Goal: Complete application form

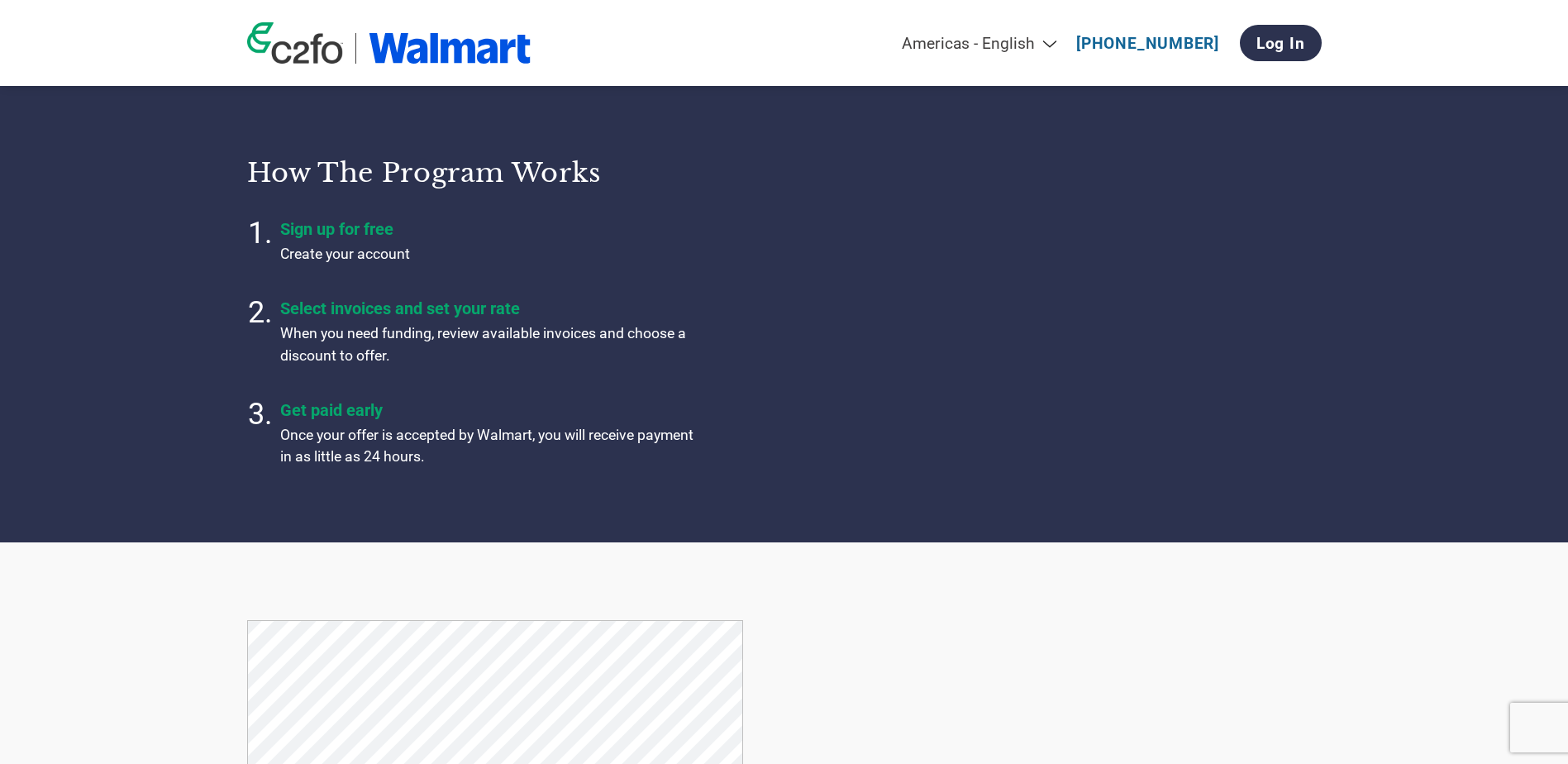
scroll to position [910, 0]
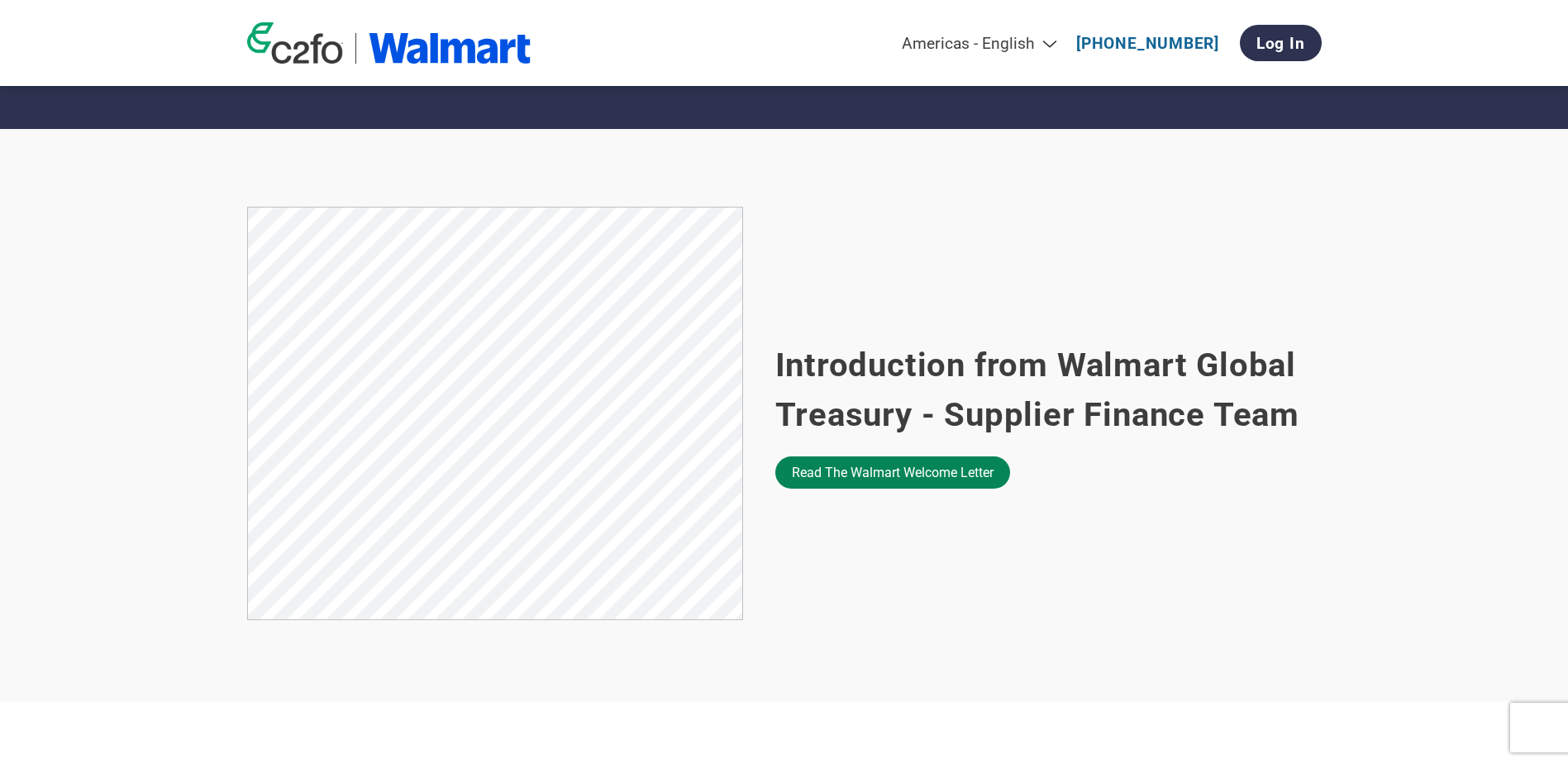
click at [877, 480] on link "Read the Walmart welcome letter" at bounding box center [892, 472] width 235 height 32
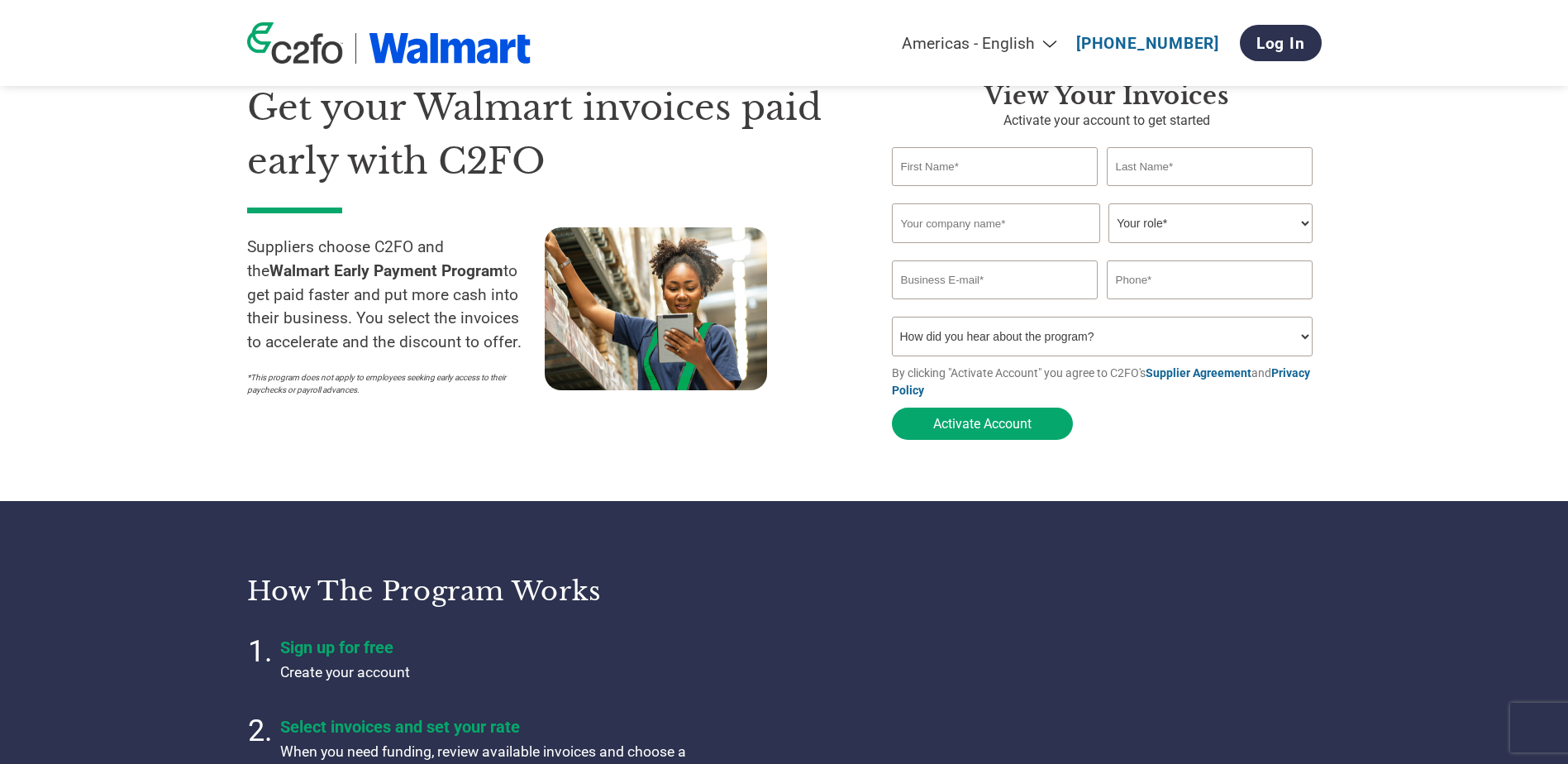
scroll to position [0, 0]
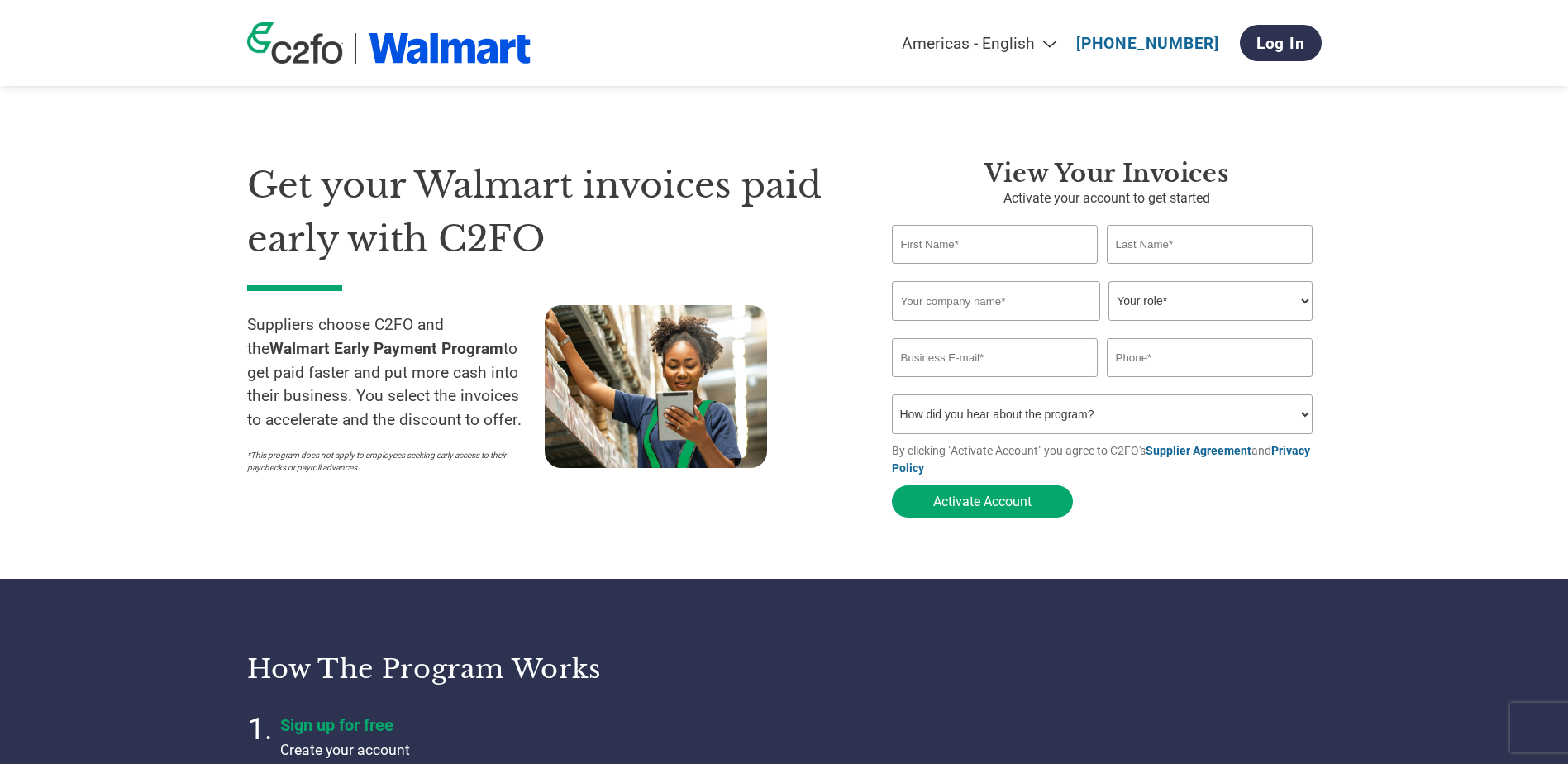
click at [951, 242] on input "text" at bounding box center [995, 244] width 207 height 39
type input "[PERSON_NAME]"
type input "BellRing Brands"
click at [1184, 289] on select "Your role* CFO Controller Credit Manager Finance Director Treasurer CEO Preside…" at bounding box center [1210, 301] width 204 height 40
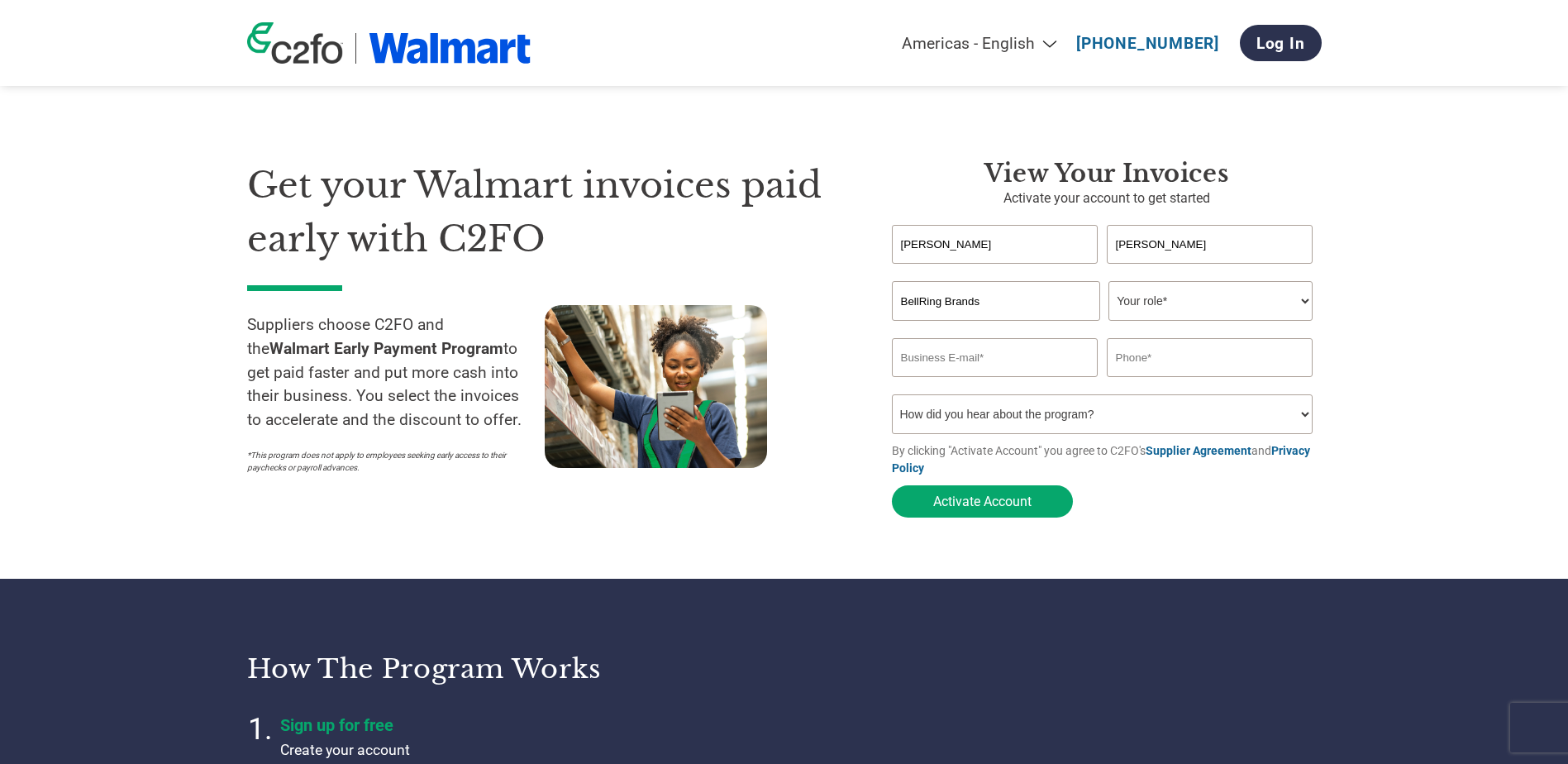
select select "TREASURER"
click at [1108, 283] on select "Your role* CFO Controller Credit Manager Finance Director Treasurer CEO Preside…" at bounding box center [1210, 301] width 204 height 40
click at [1018, 371] on input "email" at bounding box center [995, 357] width 207 height 39
type input "[PERSON_NAME][EMAIL_ADDRESS][PERSON_NAME][DOMAIN_NAME]"
type input "3143234570"
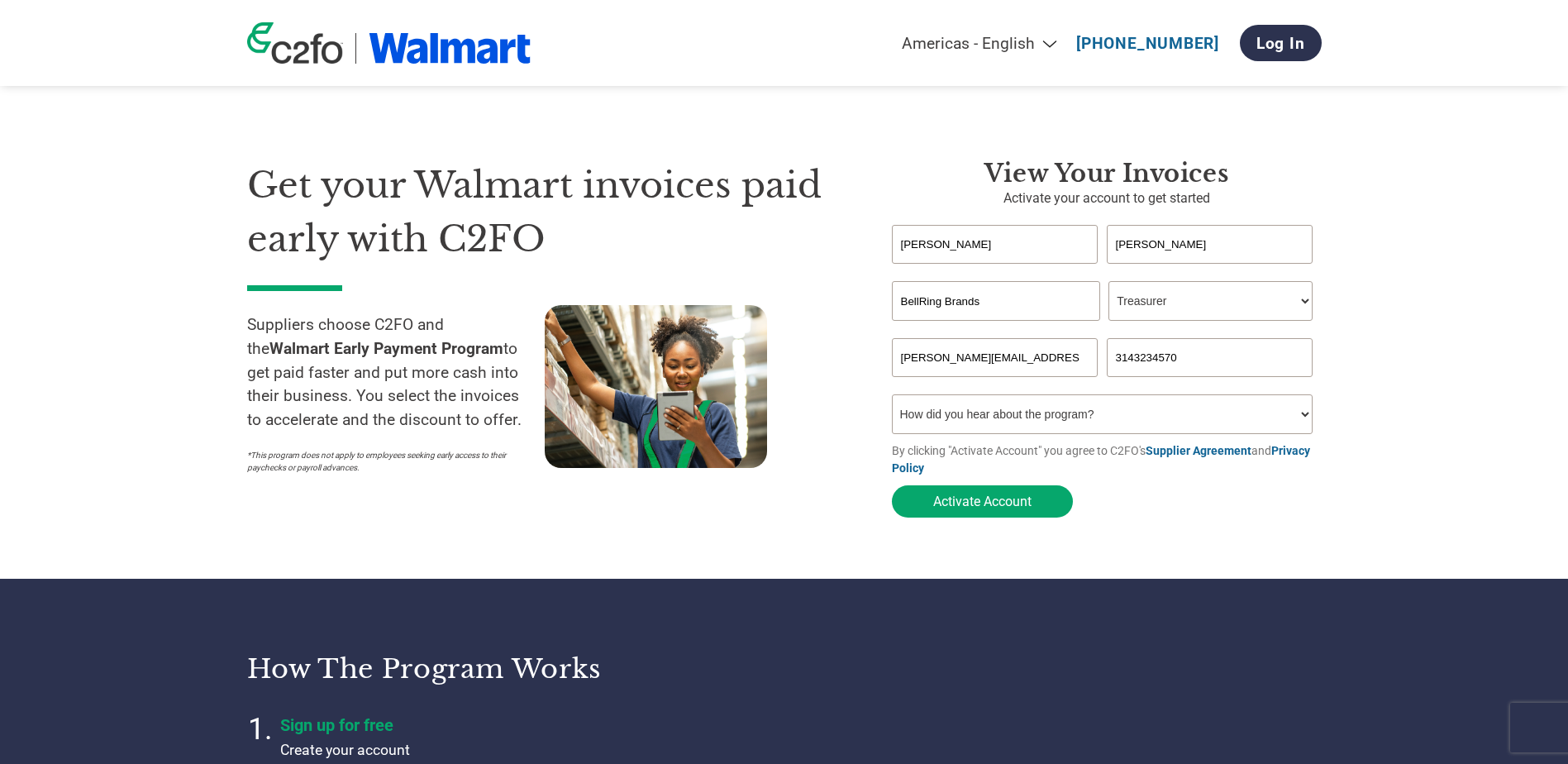
click at [1202, 358] on input "3143234570" at bounding box center [1210, 357] width 207 height 39
drag, startPoint x: 1212, startPoint y: 359, endPoint x: 1042, endPoint y: 339, distance: 171.2
click at [1042, 339] on form "[PERSON_NAME] Invalid first name or first name is too long Invalid last name or…" at bounding box center [1106, 375] width 430 height 301
click at [1200, 352] on input "415" at bounding box center [1210, 357] width 207 height 39
type input "4158296958"
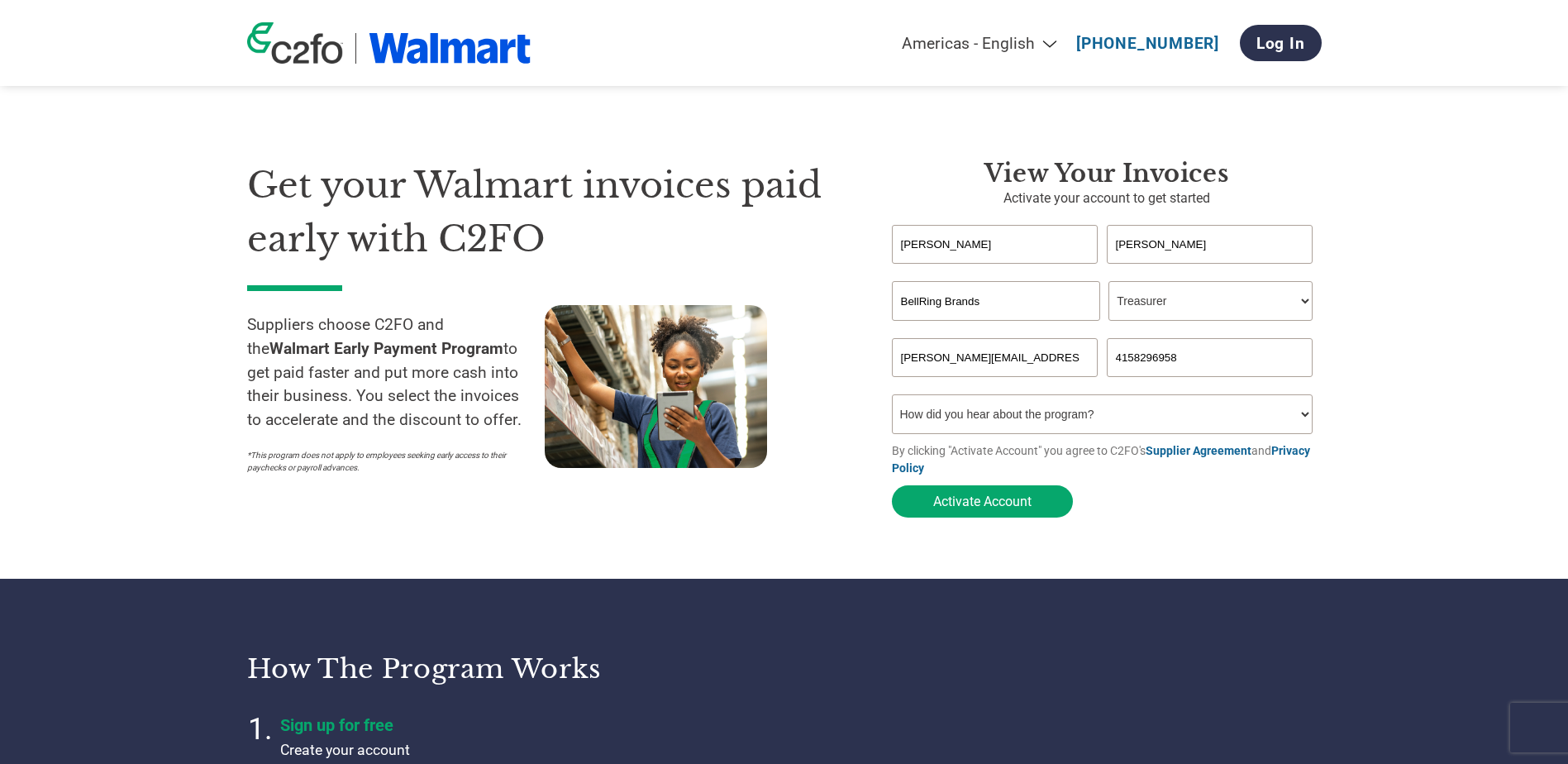
click at [1462, 319] on section "Get your Walmart invoices paid early with C2FO Suppliers choose C2FO and the Wa…" at bounding box center [784, 322] width 1568 height 512
click at [1113, 419] on select "How did you hear about the program? Received a letter Email Social Media Online…" at bounding box center [1102, 414] width 421 height 40
select select "Other"
click at [892, 400] on select "How did you hear about the program? Received a letter Email Social Media Online…" at bounding box center [1102, 414] width 421 height 40
click at [1402, 493] on section "Get your Walmart invoices paid early with C2FO Suppliers choose C2FO and the Wa…" at bounding box center [784, 322] width 1568 height 512
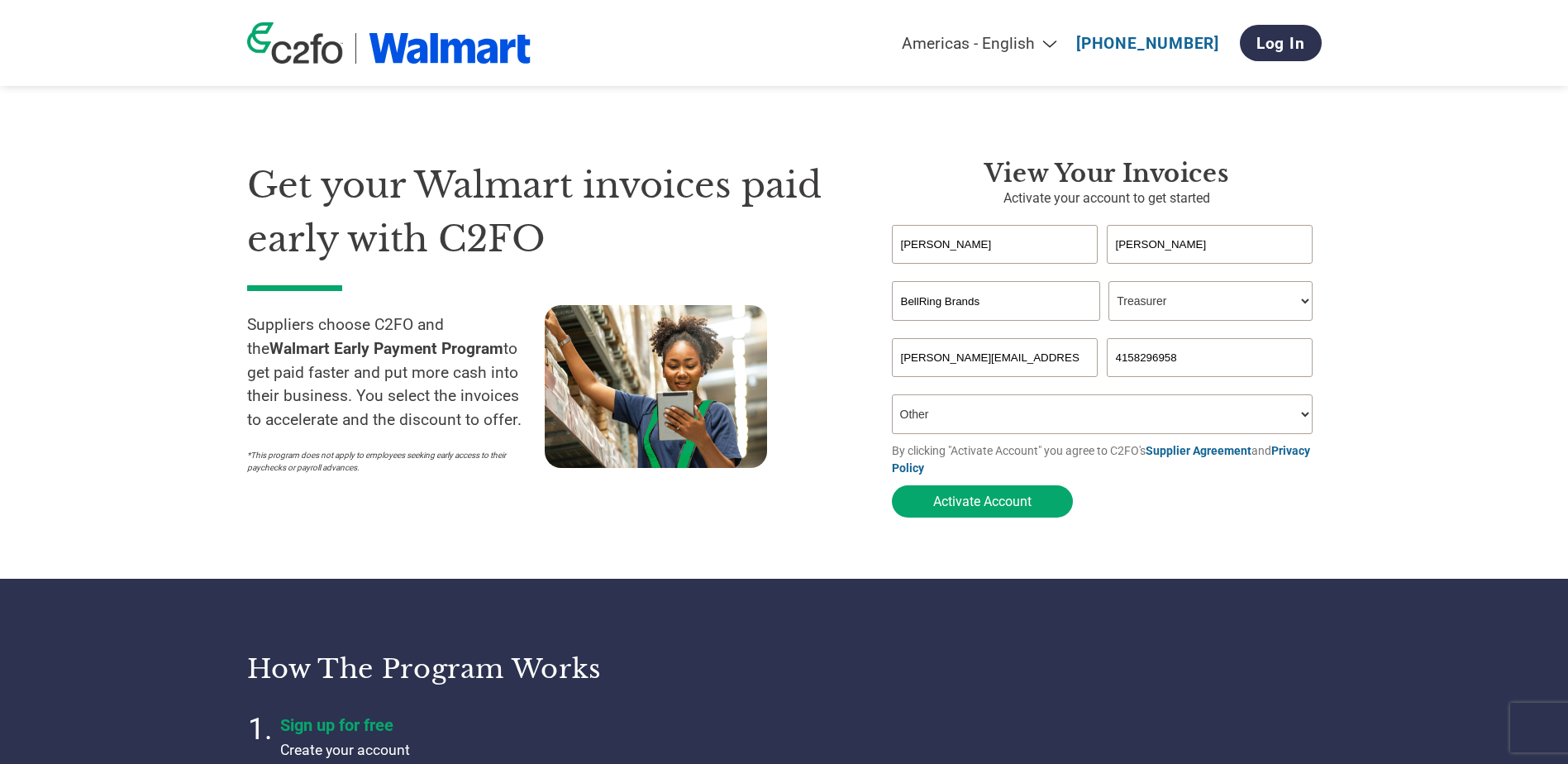
click at [1205, 454] on link "Supplier Agreement" at bounding box center [1198, 450] width 106 height 13
